Goal: Book appointment/travel/reservation

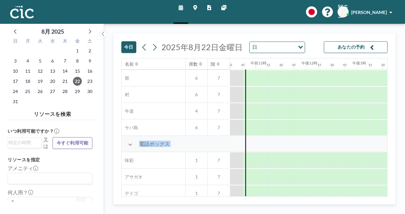
scroll to position [149, 534]
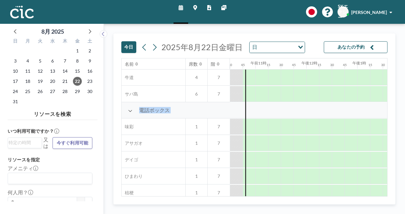
drag, startPoint x: 242, startPoint y: 192, endPoint x: 264, endPoint y: 196, distance: 22.3
click at [264, 196] on div "名前 席数 階 午前12時 15 30 45 午前1時 15 30 45 午前2時 15 30 45 午前3時 15 30 45 午前4時 15 30 45 …" at bounding box center [253, 128] width 265 height 138
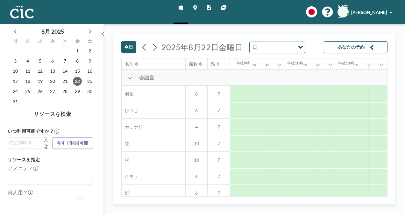
scroll to position [0, 1066]
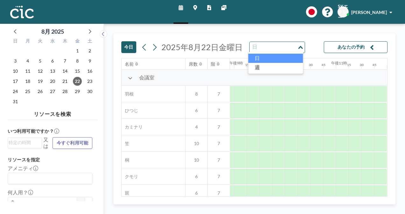
click at [268, 46] on input "オプションを検索" at bounding box center [273, 47] width 46 height 8
click at [154, 46] on icon at bounding box center [154, 48] width 6 height 10
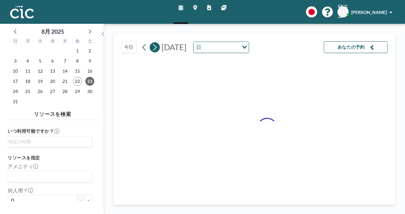
click at [154, 46] on icon at bounding box center [154, 48] width 6 height 10
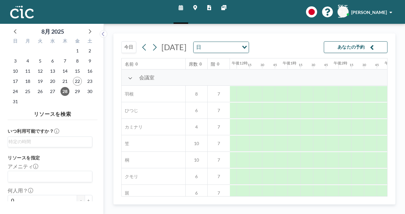
scroll to position [0, 637]
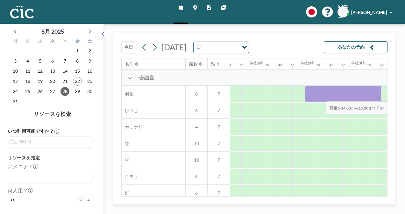
drag, startPoint x: 307, startPoint y: 93, endPoint x: 373, endPoint y: 97, distance: 66.5
click at [373, 97] on div at bounding box center [343, 94] width 76 height 16
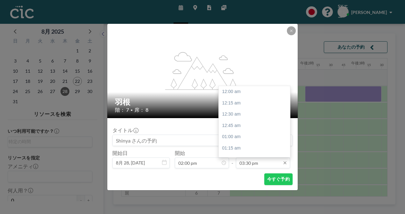
scroll to position [702, 0]
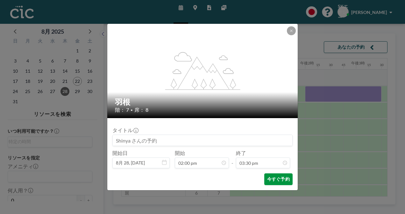
click at [270, 183] on button "今すぐ予約" at bounding box center [278, 180] width 28 height 12
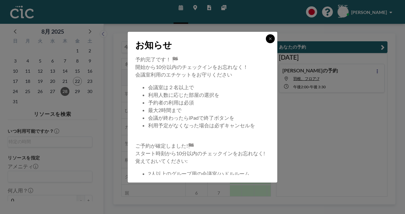
click at [272, 38] on button at bounding box center [270, 38] width 9 height 9
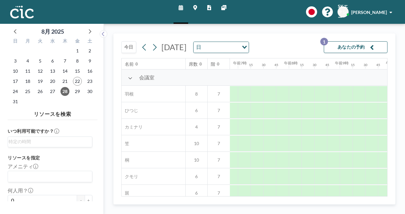
scroll to position [0, 394]
